Goal: Check status

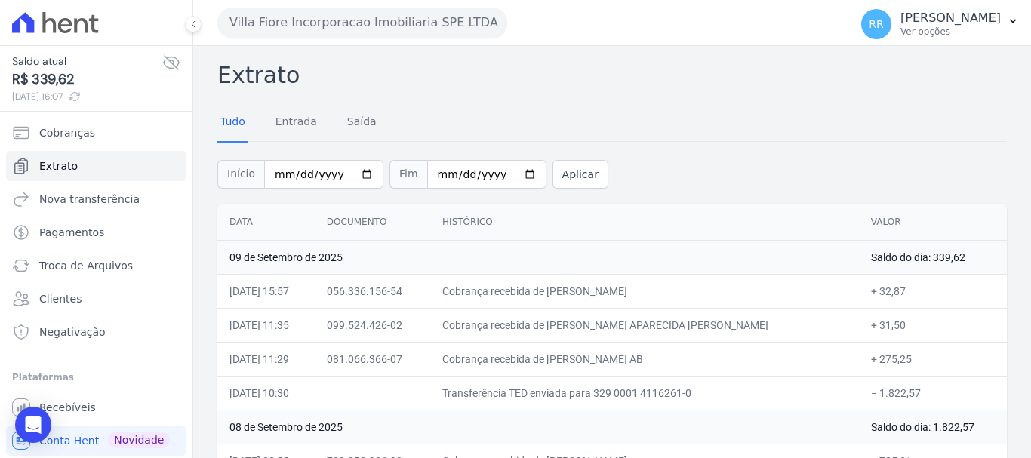
click at [350, 30] on button "Villa Fiore Incorporacao Imobiliaria SPE LTDA" at bounding box center [362, 23] width 290 height 30
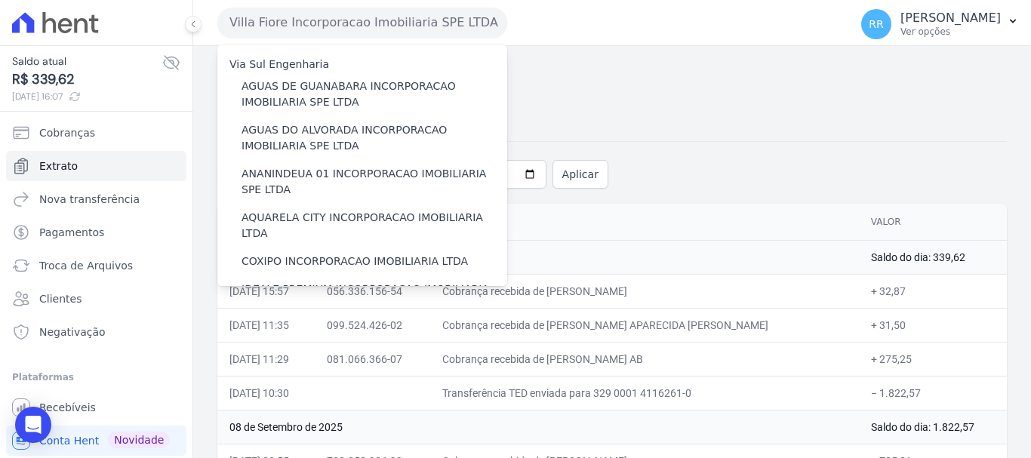
scroll to position [453, 0]
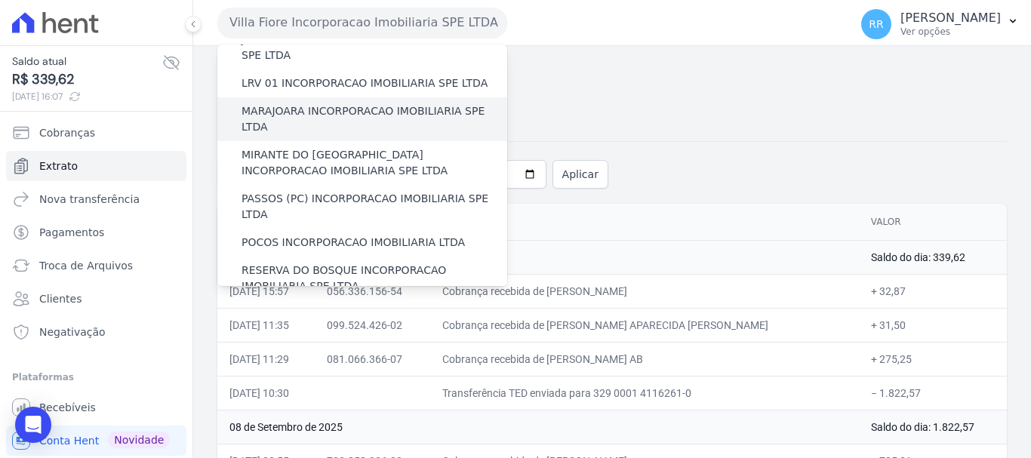
click at [355, 103] on label "MARAJOARA INCORPORACAO IMOBILIARIA SPE LTDA" at bounding box center [375, 119] width 266 height 32
click at [0, 0] on input "MARAJOARA INCORPORACAO IMOBILIARIA SPE LTDA" at bounding box center [0, 0] width 0 height 0
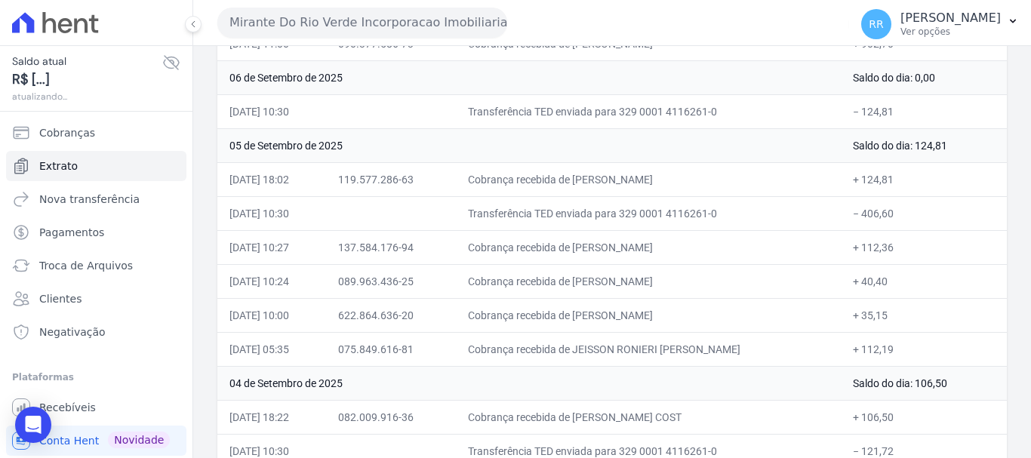
scroll to position [529, 0]
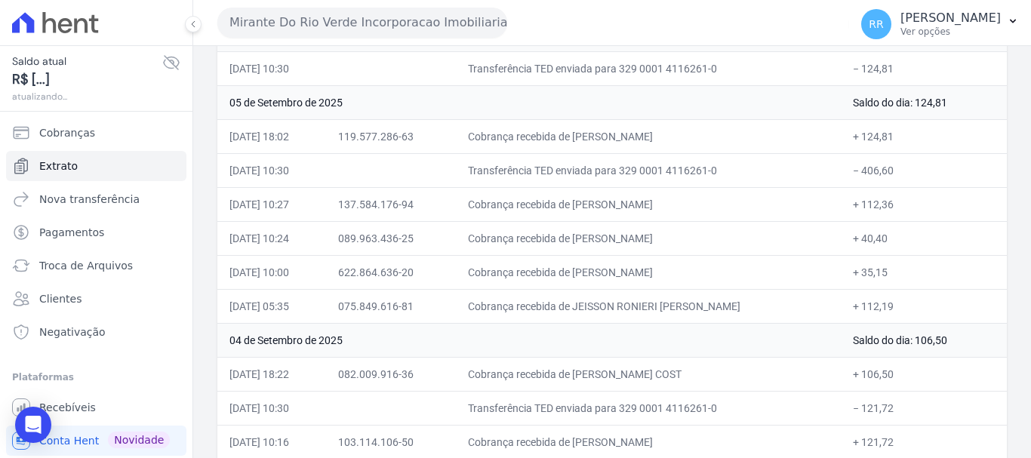
click at [328, 24] on button "Mirante Do Rio Verde Incorporacao Imobiliaria SPE LTDA" at bounding box center [362, 23] width 290 height 30
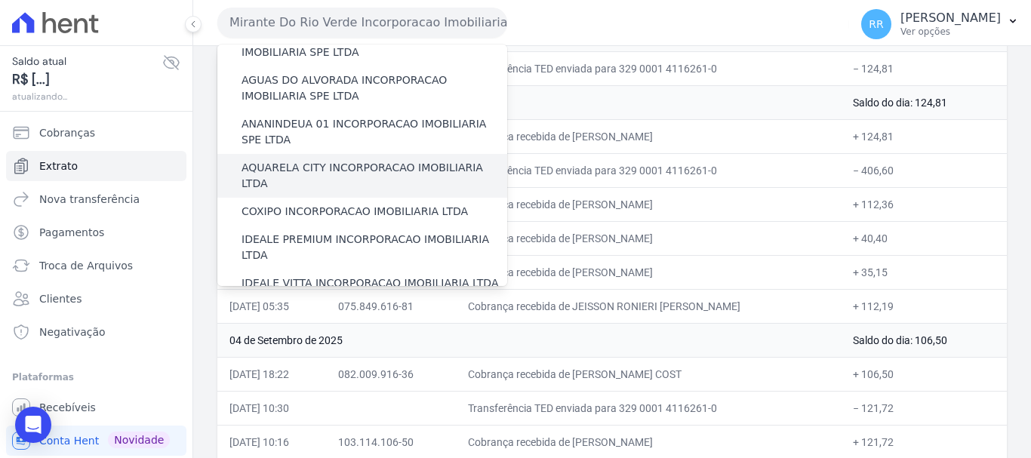
scroll to position [76, 0]
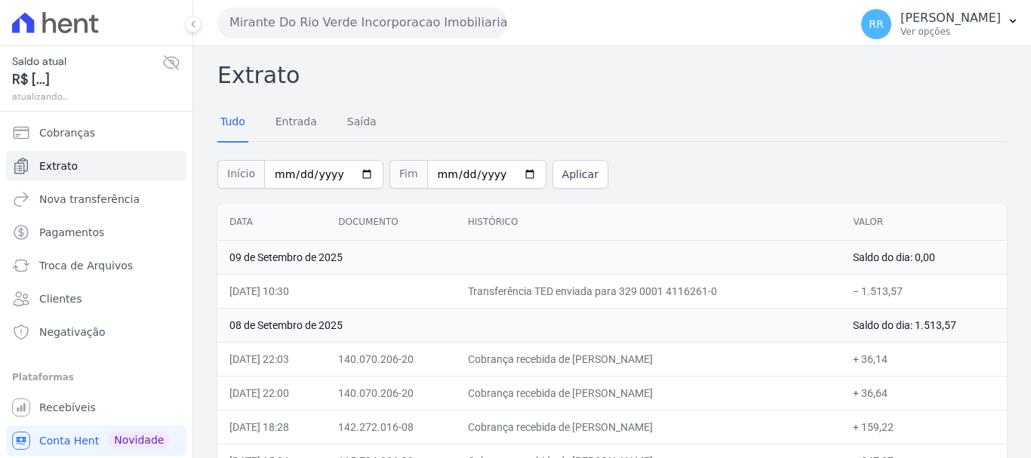
click at [379, 25] on button "Mirante Do Rio Verde Incorporacao Imobiliaria SPE LTDA" at bounding box center [362, 23] width 290 height 30
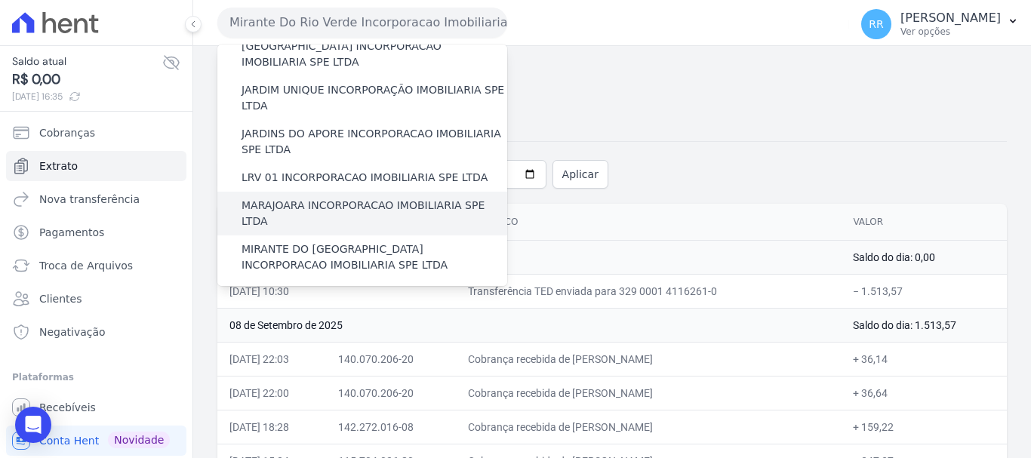
scroll to position [453, 0]
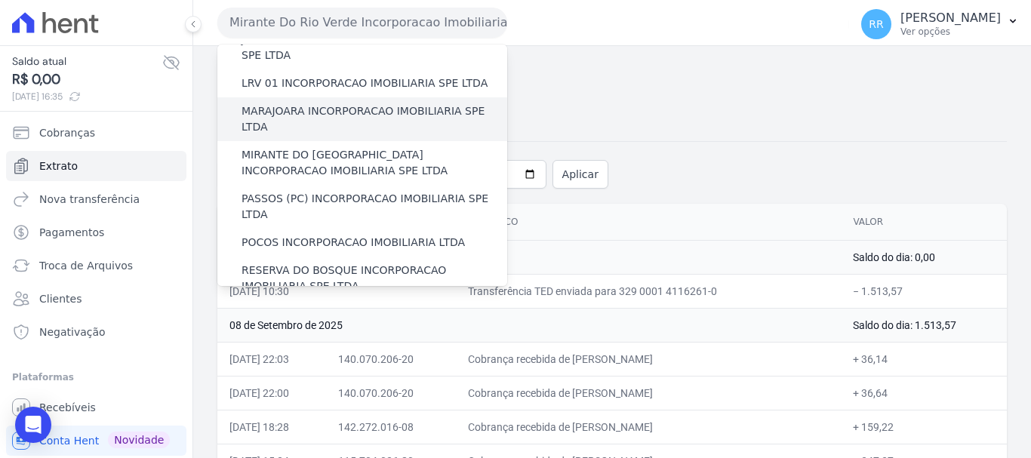
click at [361, 103] on label "MARAJOARA INCORPORACAO IMOBILIARIA SPE LTDA" at bounding box center [375, 119] width 266 height 32
click at [0, 0] on input "MARAJOARA INCORPORACAO IMOBILIARIA SPE LTDA" at bounding box center [0, 0] width 0 height 0
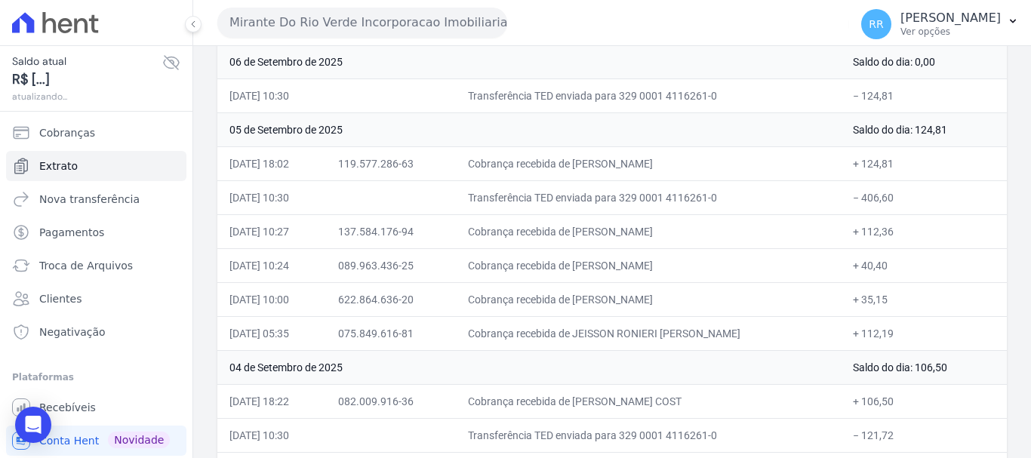
scroll to position [529, 0]
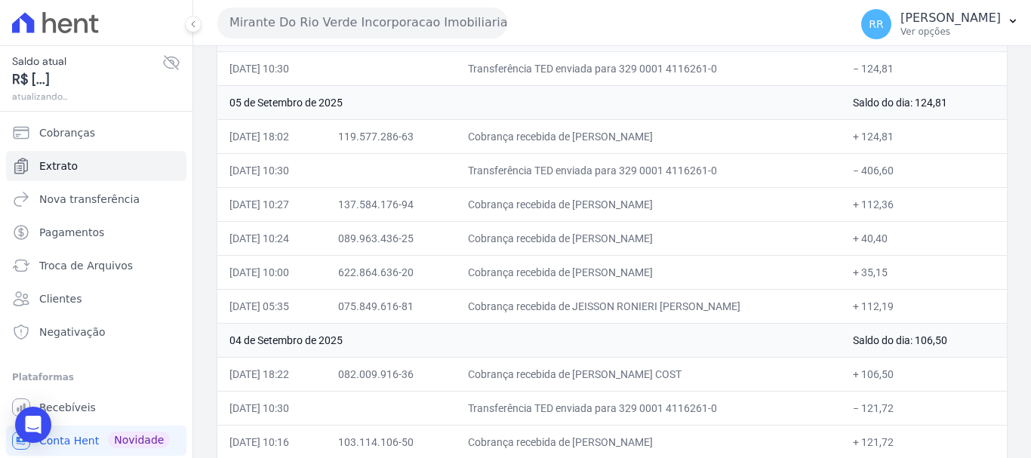
click at [316, 21] on button "Mirante Do Rio Verde Incorporacao Imobiliaria SPE LTDA" at bounding box center [362, 23] width 290 height 30
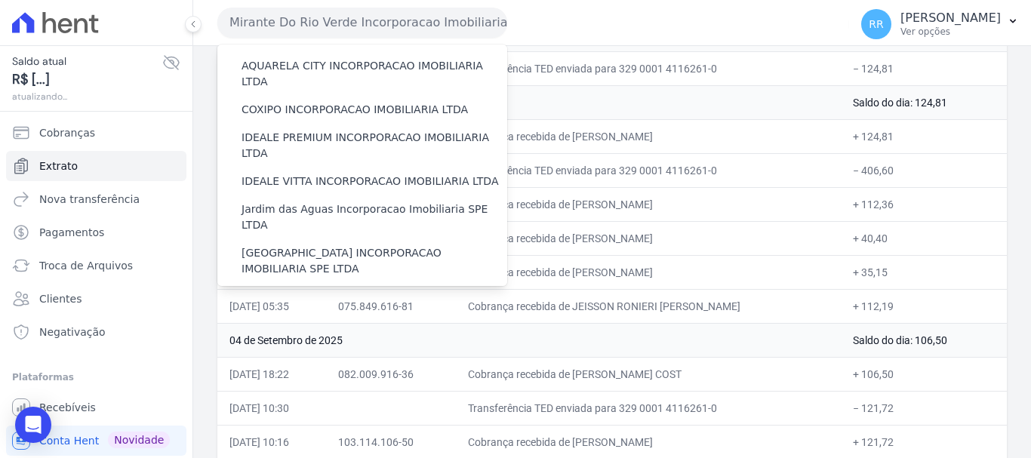
scroll to position [302, 0]
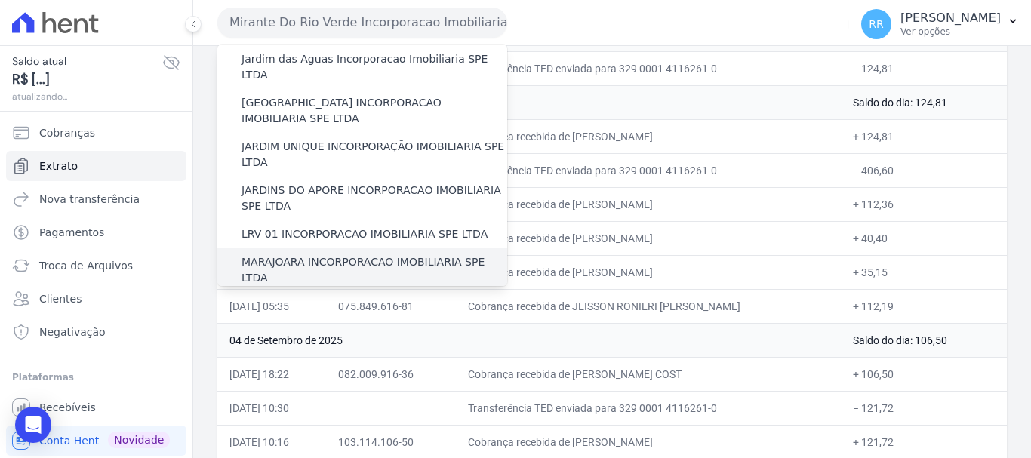
click at [332, 254] on label "MARAJOARA INCORPORACAO IMOBILIARIA SPE LTDA" at bounding box center [375, 270] width 266 height 32
click at [0, 0] on input "MARAJOARA INCORPORACAO IMOBILIARIA SPE LTDA" at bounding box center [0, 0] width 0 height 0
click at [331, 254] on label "MARAJOARA INCORPORACAO IMOBILIARIA SPE LTDA" at bounding box center [375, 270] width 266 height 32
click at [0, 0] on input "MARAJOARA INCORPORACAO IMOBILIARIA SPE LTDA" at bounding box center [0, 0] width 0 height 0
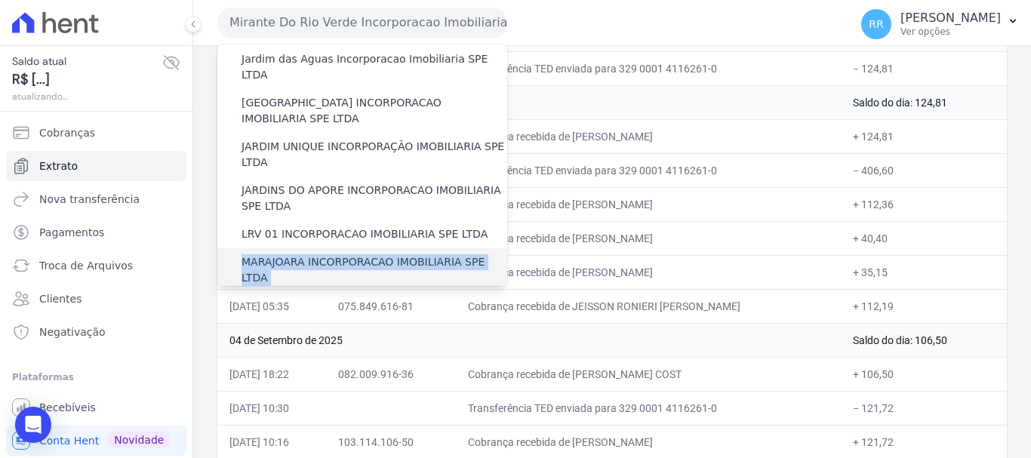
click at [331, 254] on label "MARAJOARA INCORPORACAO IMOBILIARIA SPE LTDA" at bounding box center [375, 270] width 266 height 32
click at [0, 0] on input "MARAJOARA INCORPORACAO IMOBILIARIA SPE LTDA" at bounding box center [0, 0] width 0 height 0
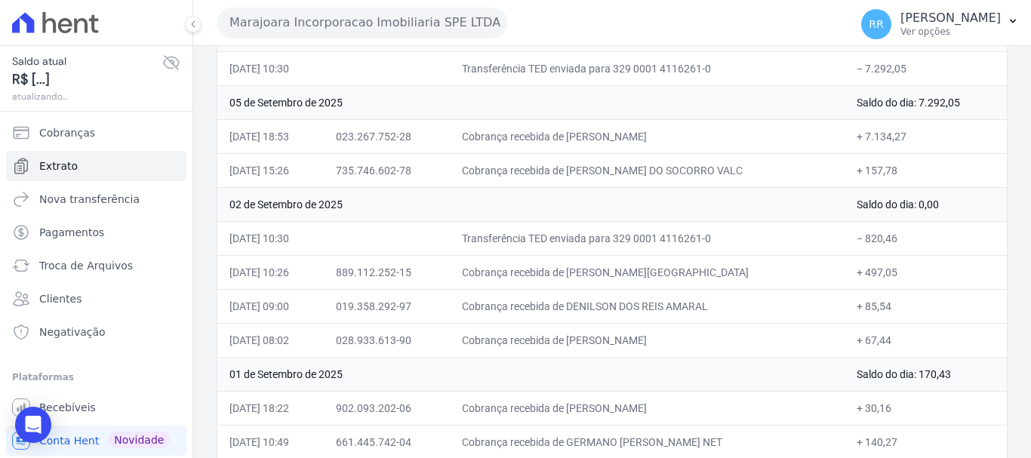
scroll to position [453, 0]
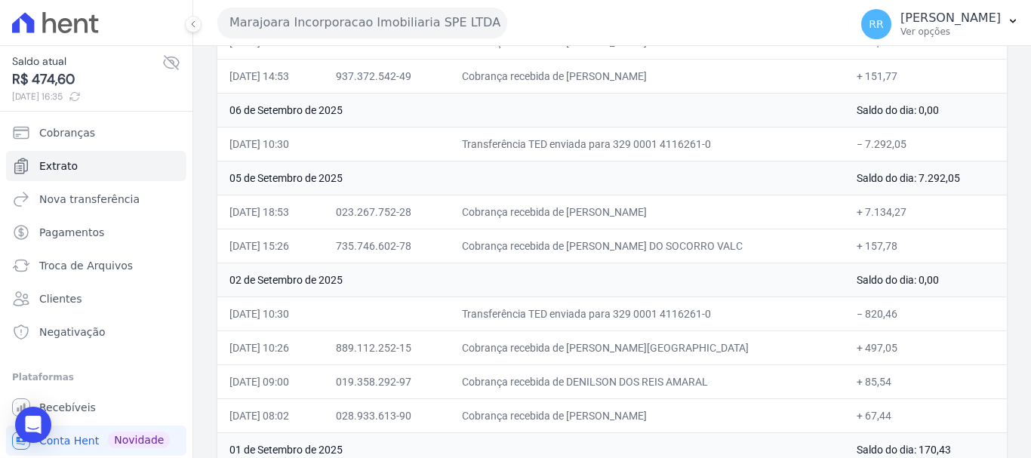
drag, startPoint x: 865, startPoint y: 212, endPoint x: 918, endPoint y: 214, distance: 53.7
click at [918, 214] on td "+ 7.134,27" at bounding box center [926, 212] width 162 height 34
click at [636, 424] on td "Cobrança recebida de [PERSON_NAME]" at bounding box center [647, 416] width 395 height 34
